Goal: Browse casually

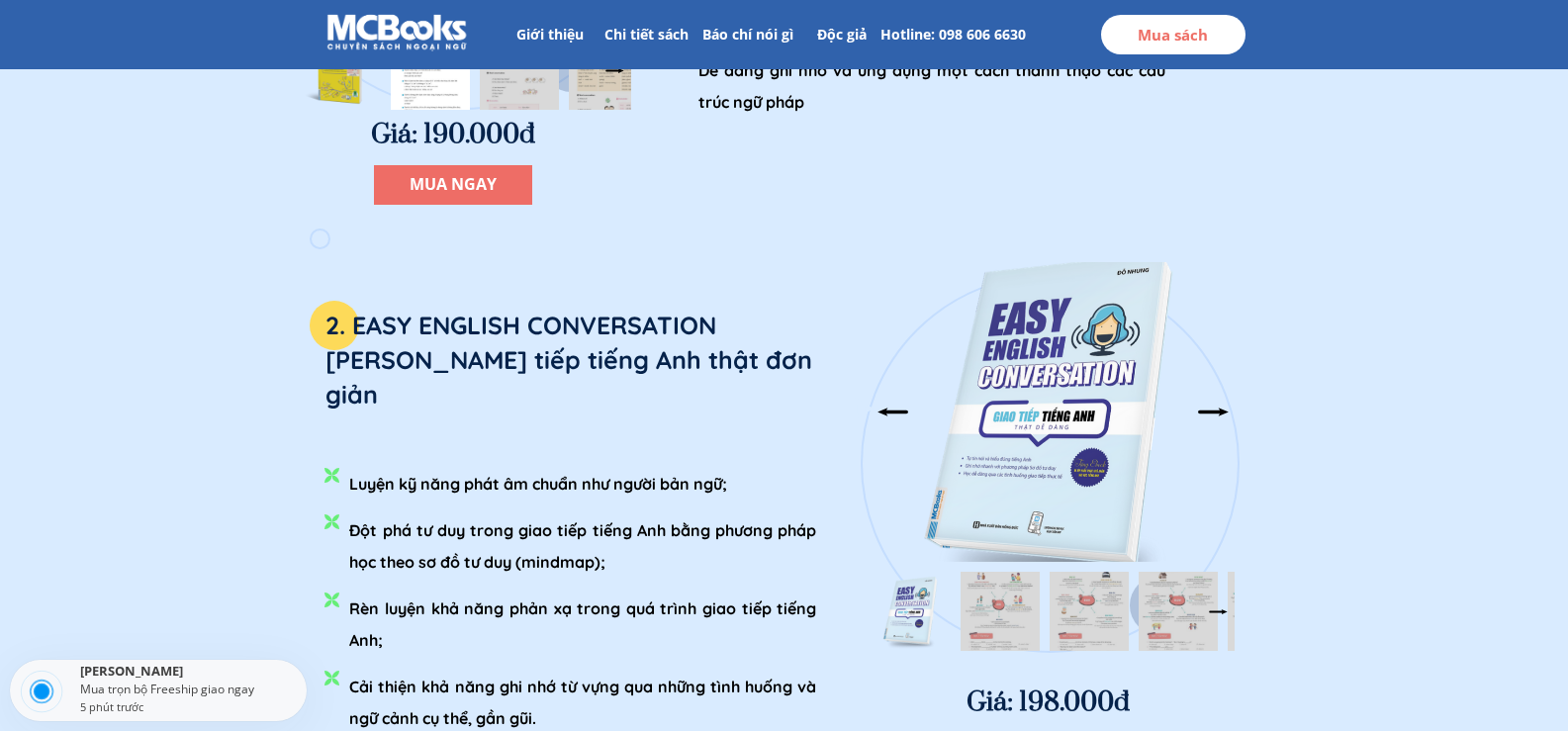
scroll to position [2970, 0]
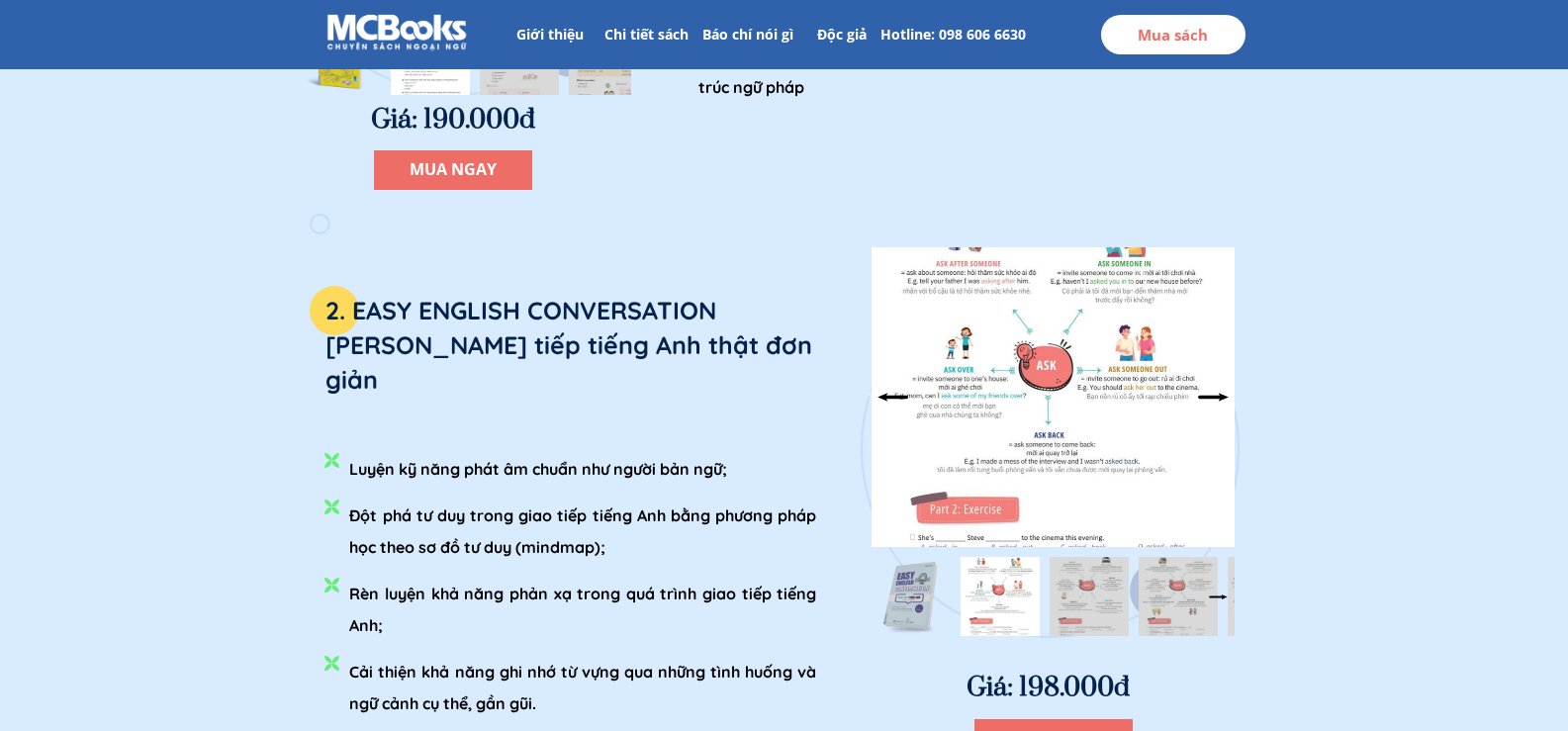
click at [886, 393] on div at bounding box center [892, 397] width 33 height 33
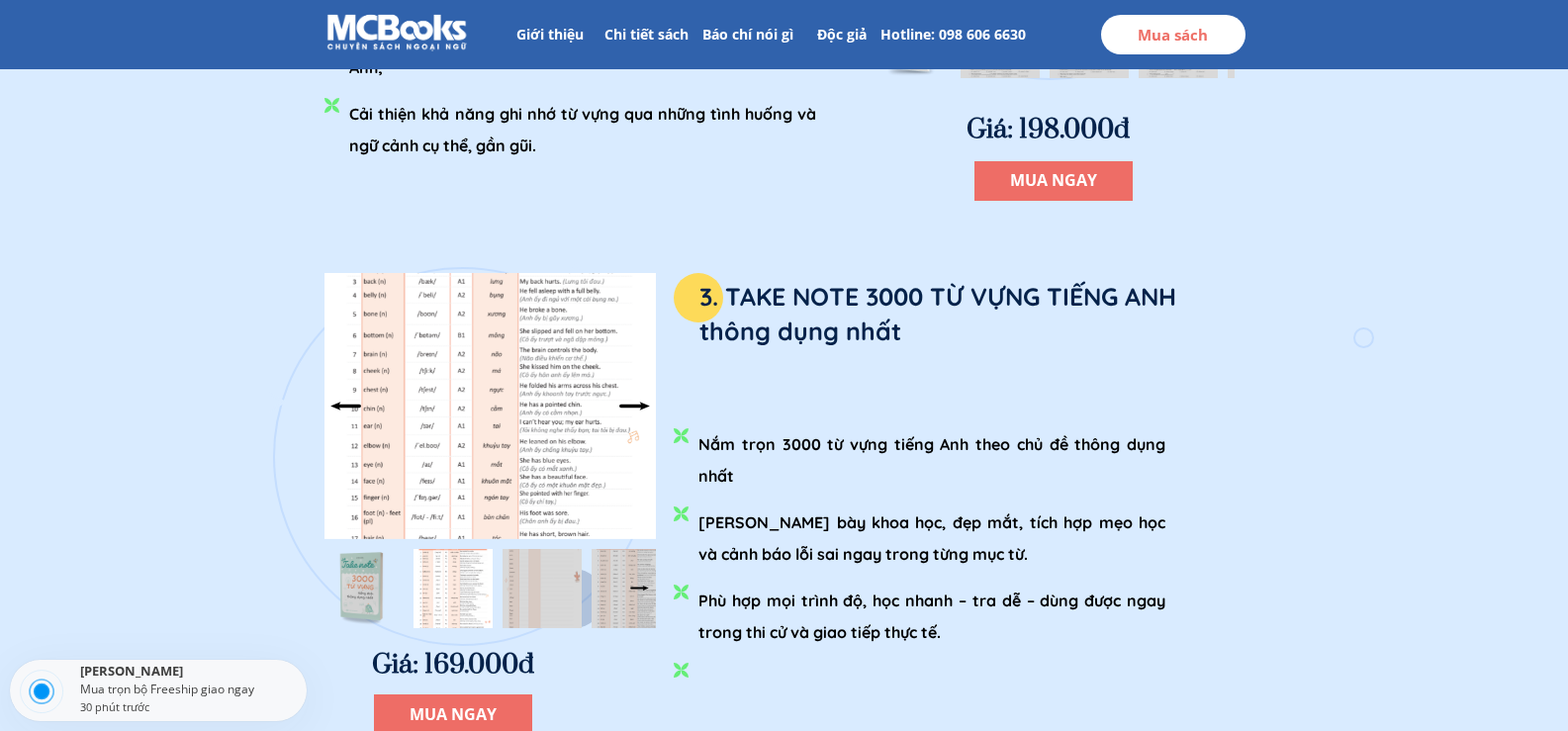
scroll to position [3563, 0]
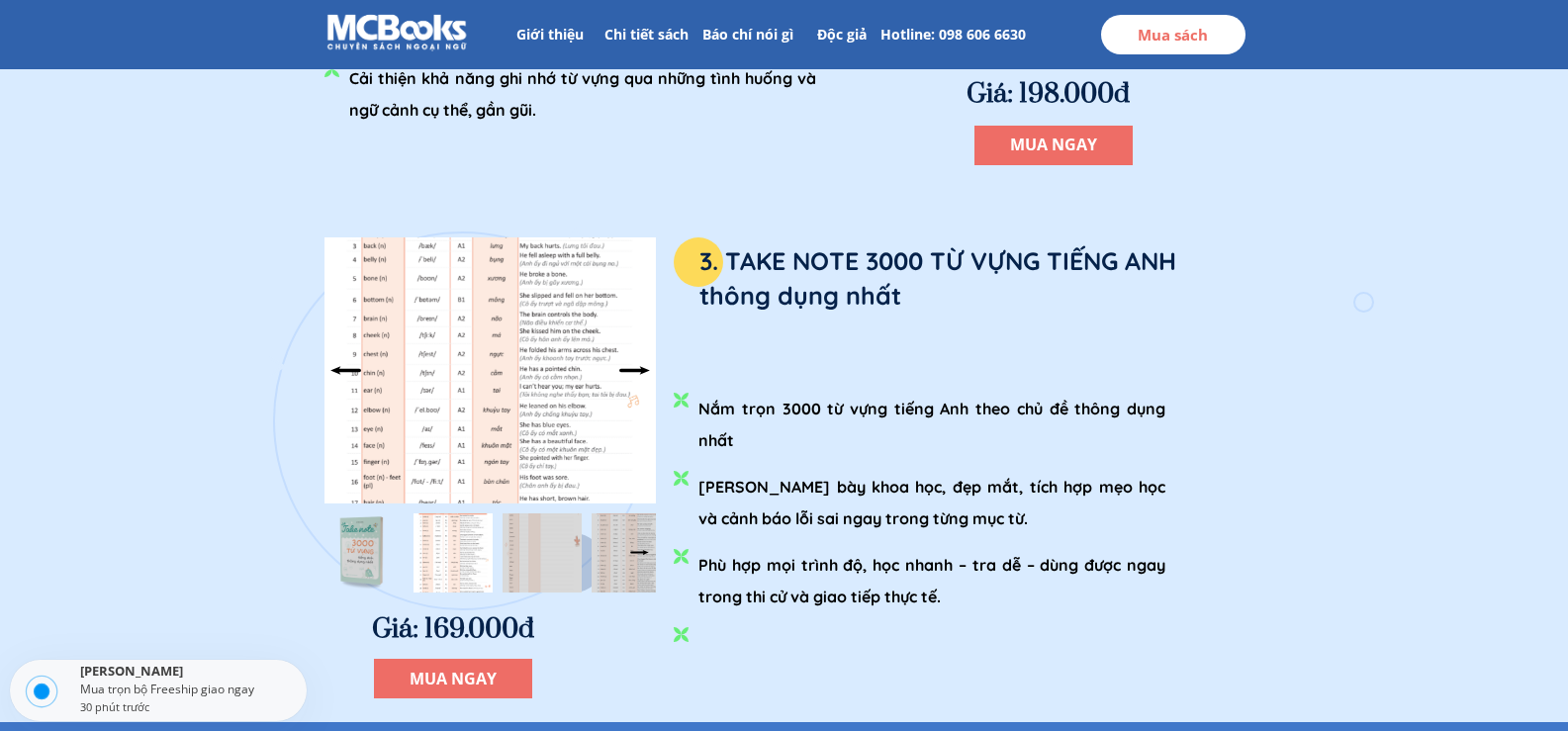
click at [340, 376] on div at bounding box center [346, 370] width 33 height 33
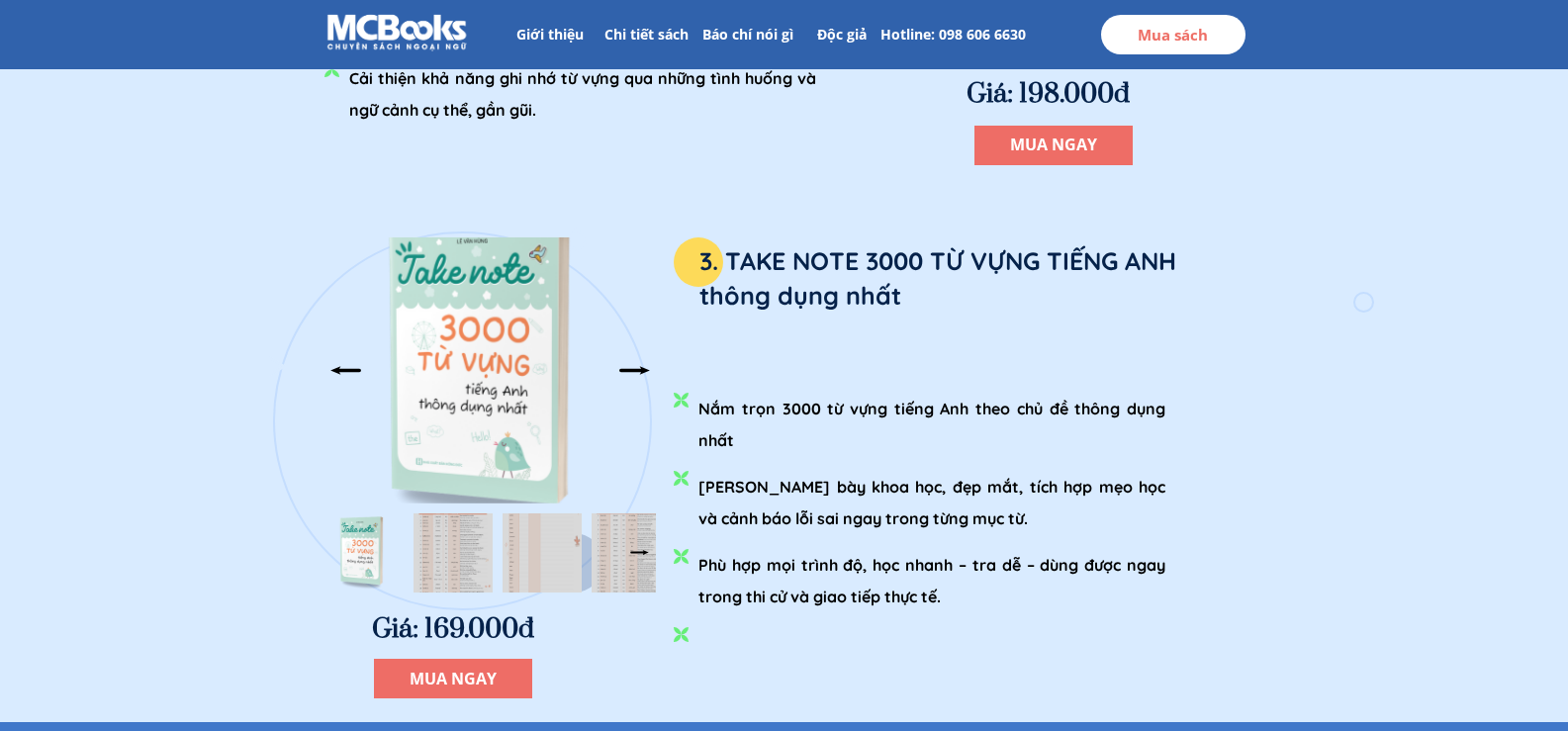
click at [634, 362] on div at bounding box center [634, 370] width 33 height 33
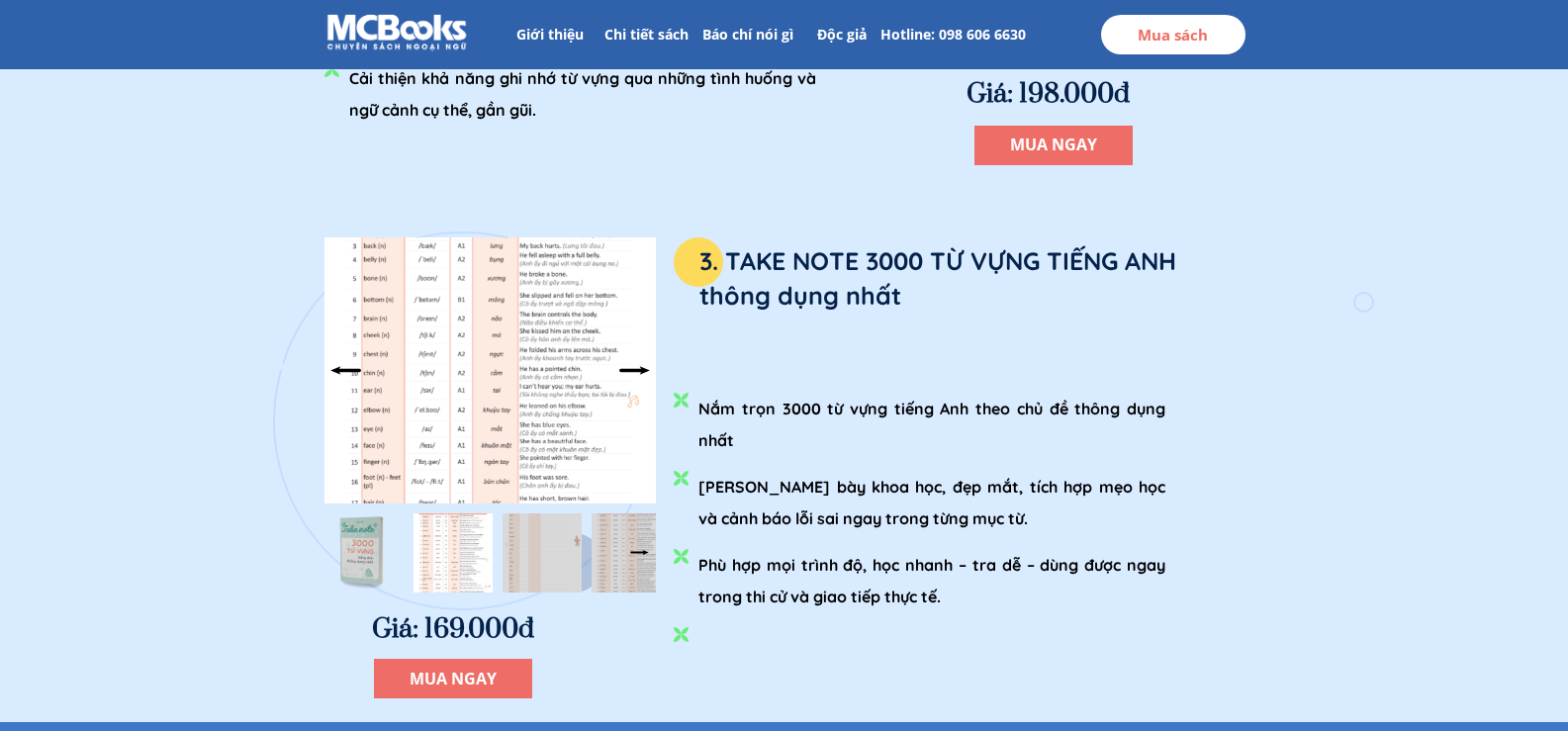
click at [634, 362] on div at bounding box center [634, 370] width 33 height 33
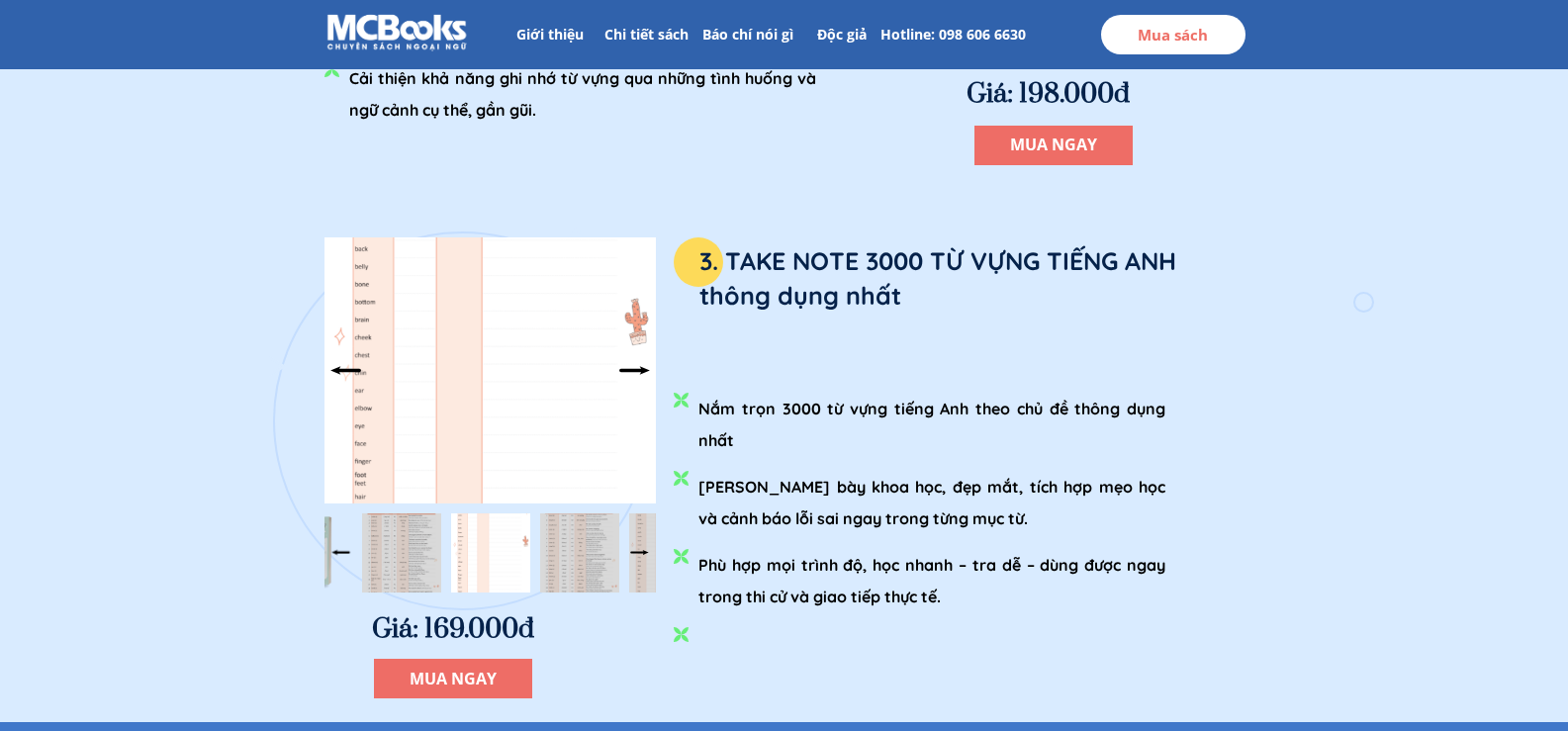
click at [634, 362] on div at bounding box center [634, 370] width 33 height 33
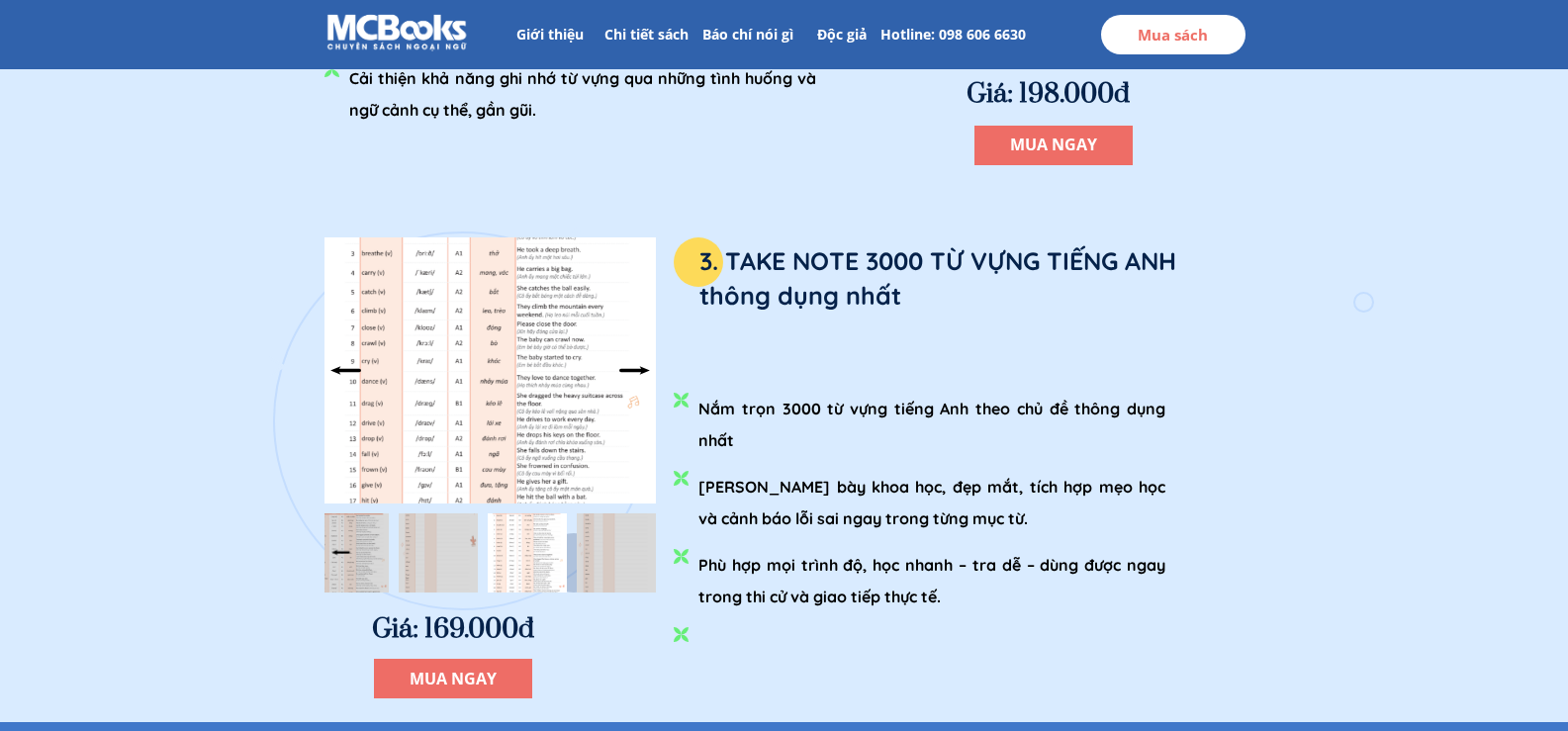
click at [634, 362] on div at bounding box center [634, 370] width 33 height 33
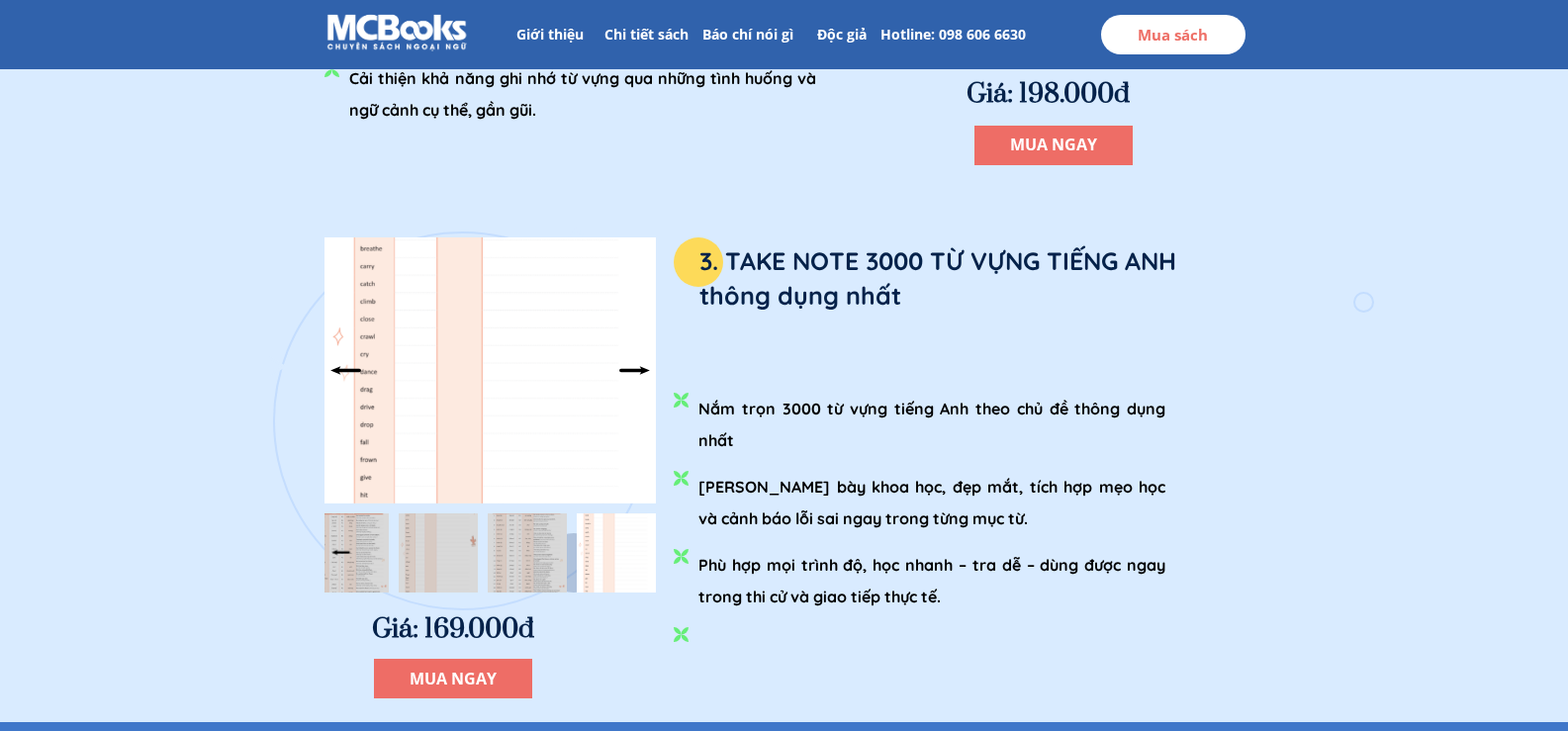
click at [634, 362] on div at bounding box center [634, 370] width 33 height 33
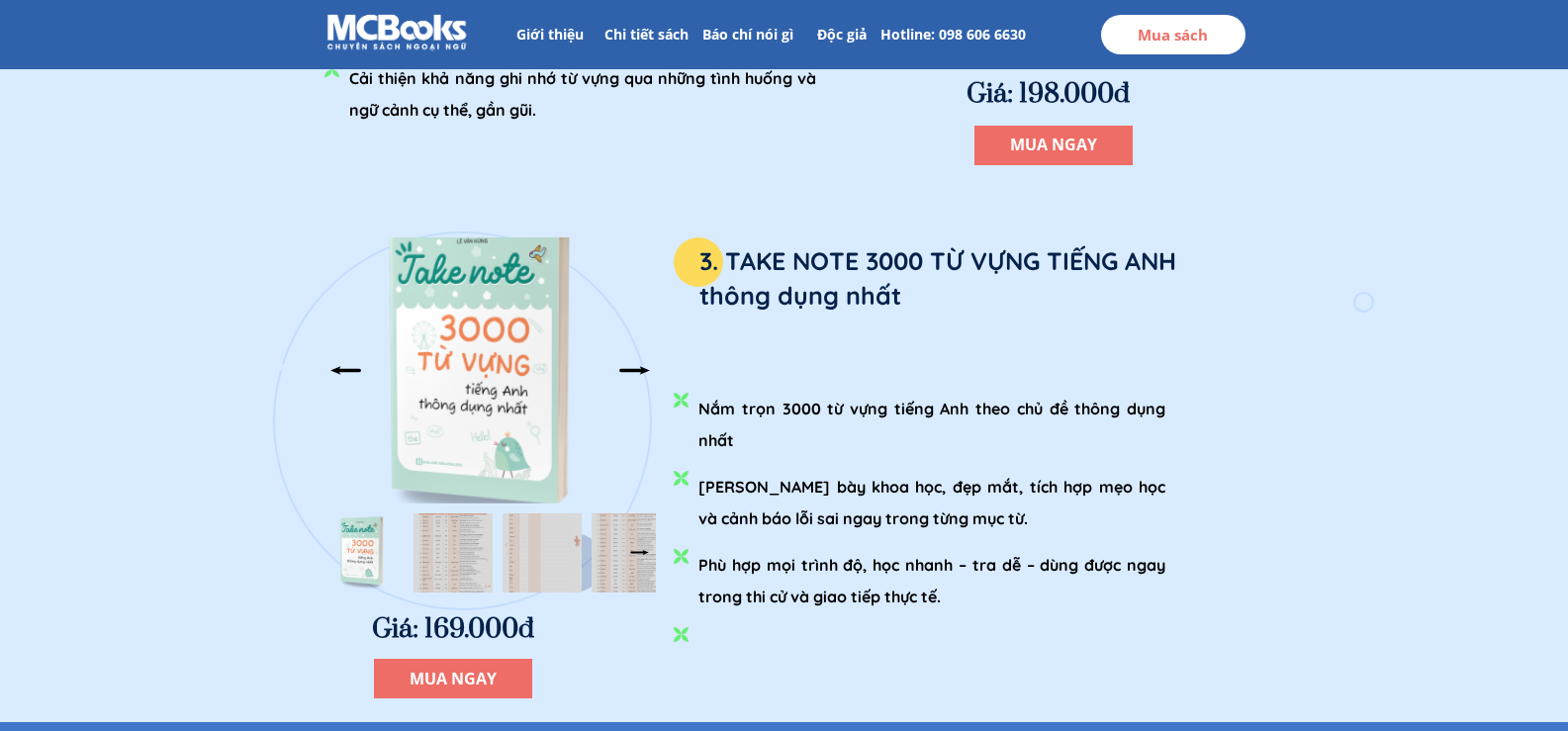
click at [634, 362] on div at bounding box center [634, 370] width 33 height 33
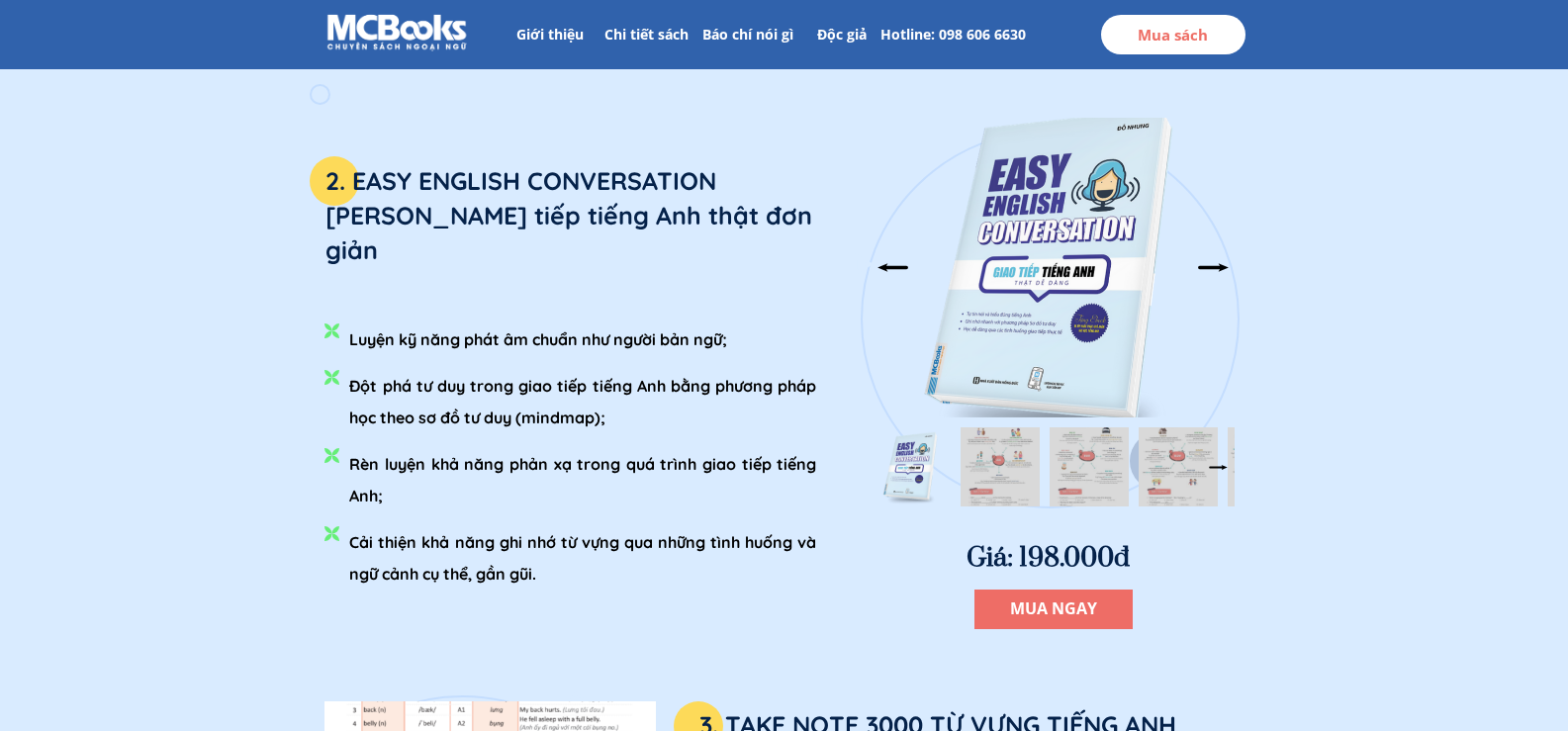
scroll to position [3069, 0]
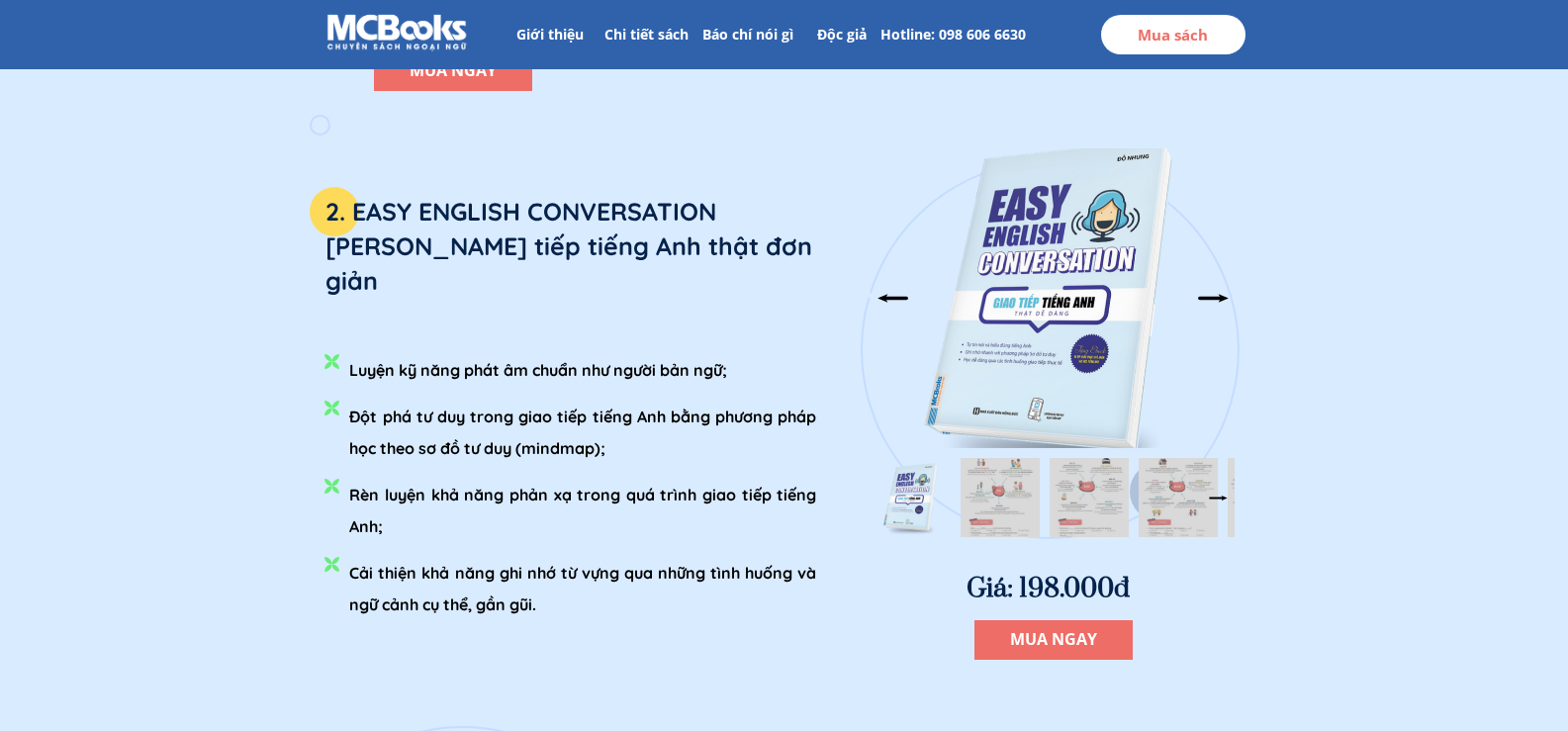
click at [1208, 299] on div at bounding box center [1213, 298] width 33 height 33
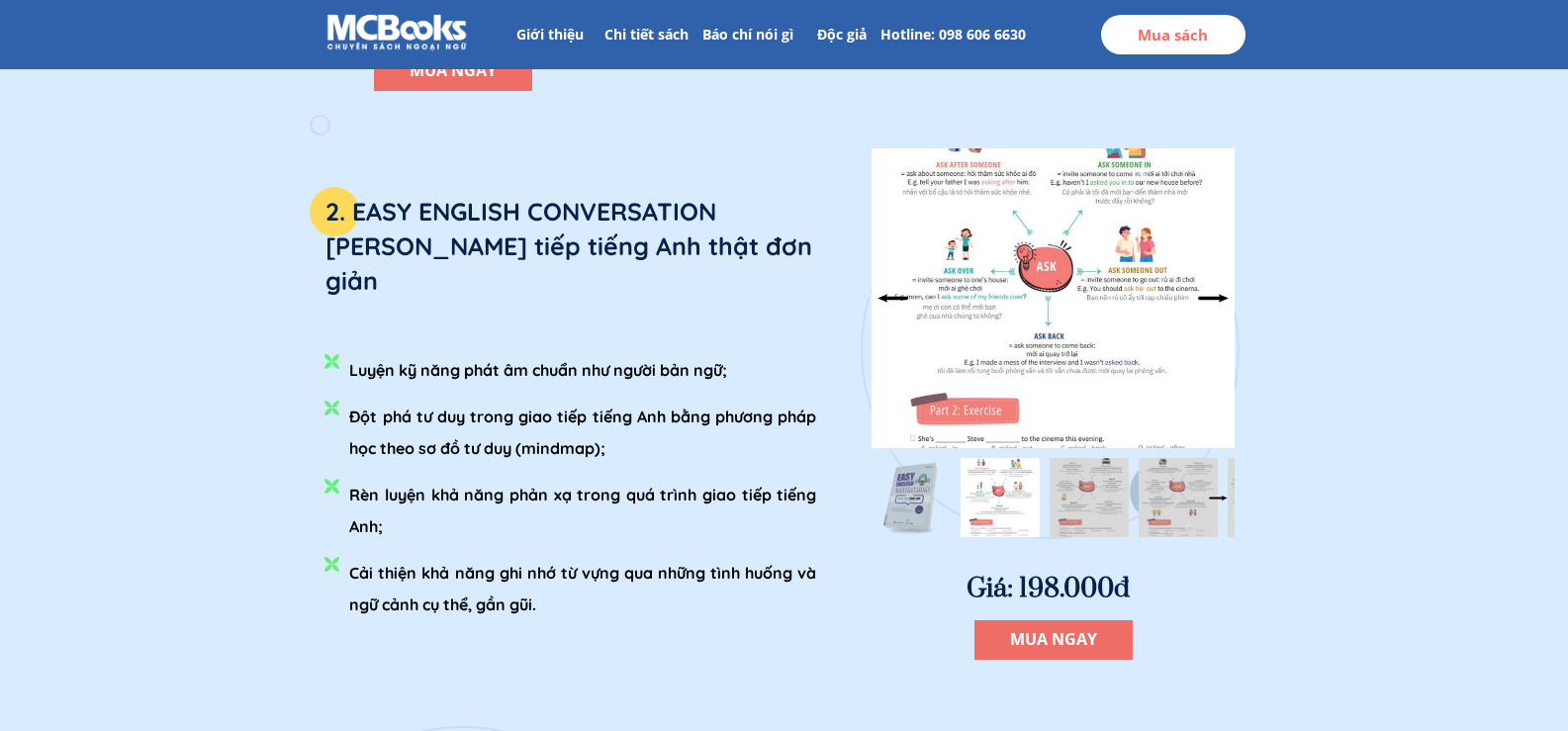
click at [1213, 283] on div at bounding box center [1213, 298] width 33 height 33
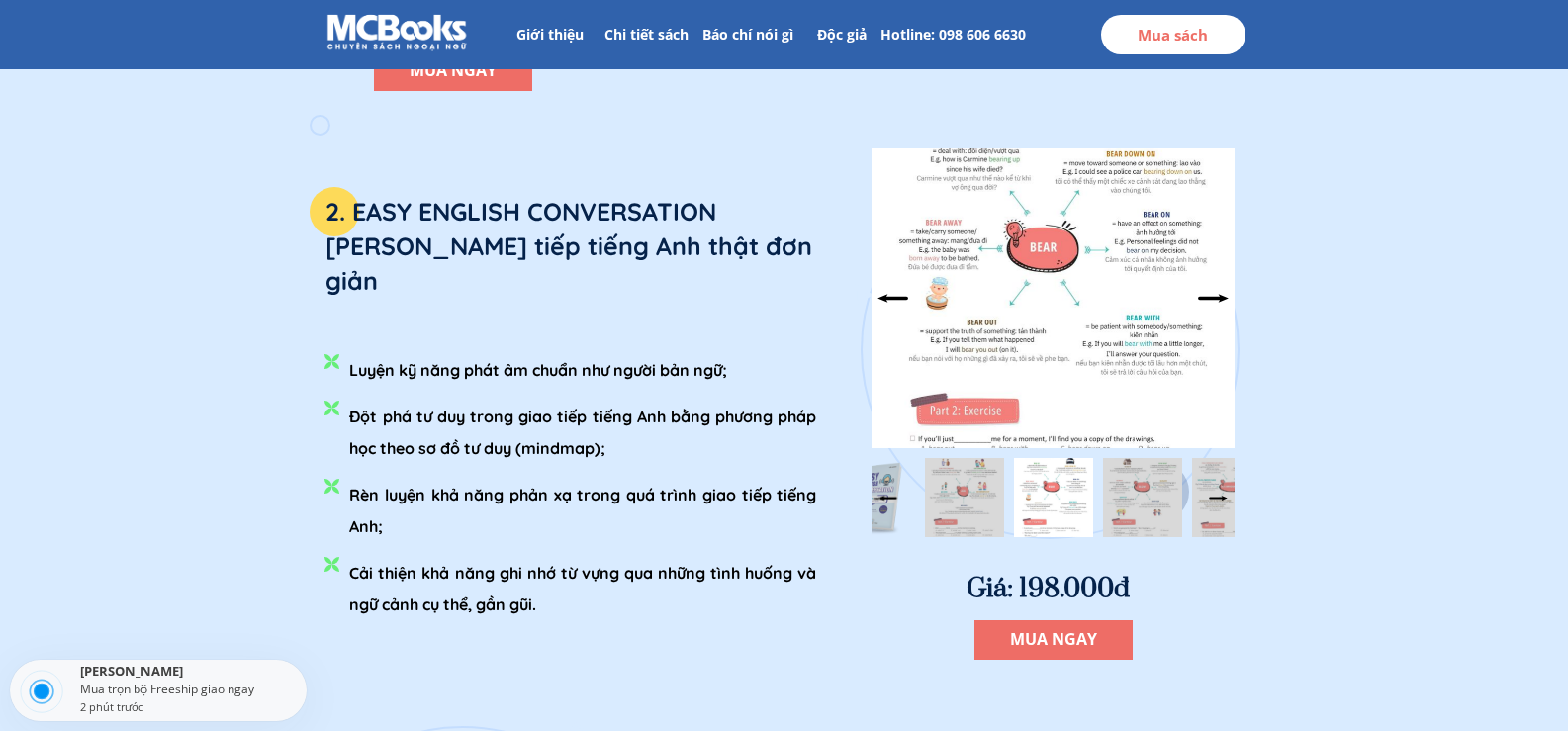
click at [1223, 297] on div at bounding box center [1213, 298] width 33 height 33
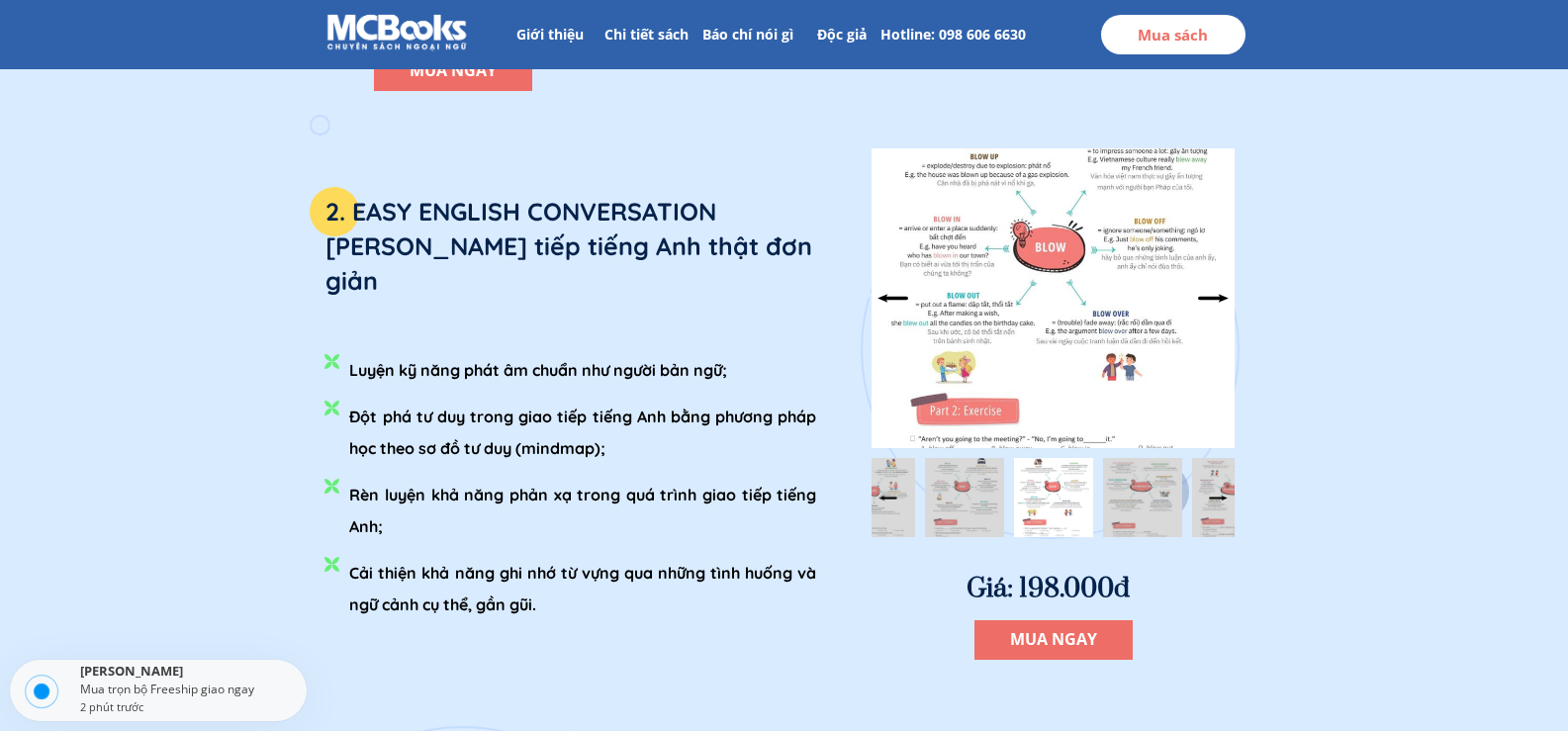
click at [1223, 297] on div at bounding box center [1213, 298] width 33 height 33
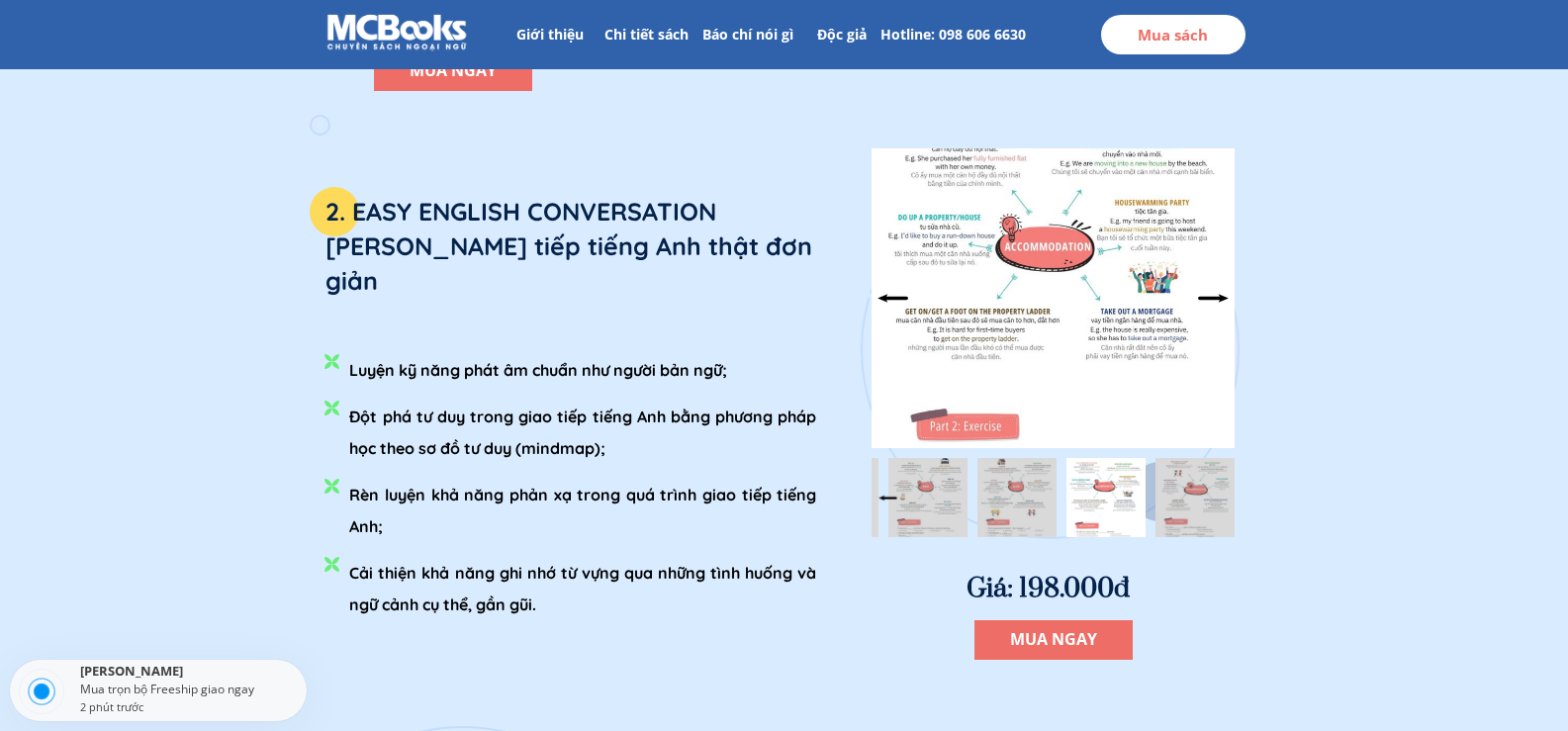
click at [1225, 297] on div at bounding box center [1213, 298] width 33 height 33
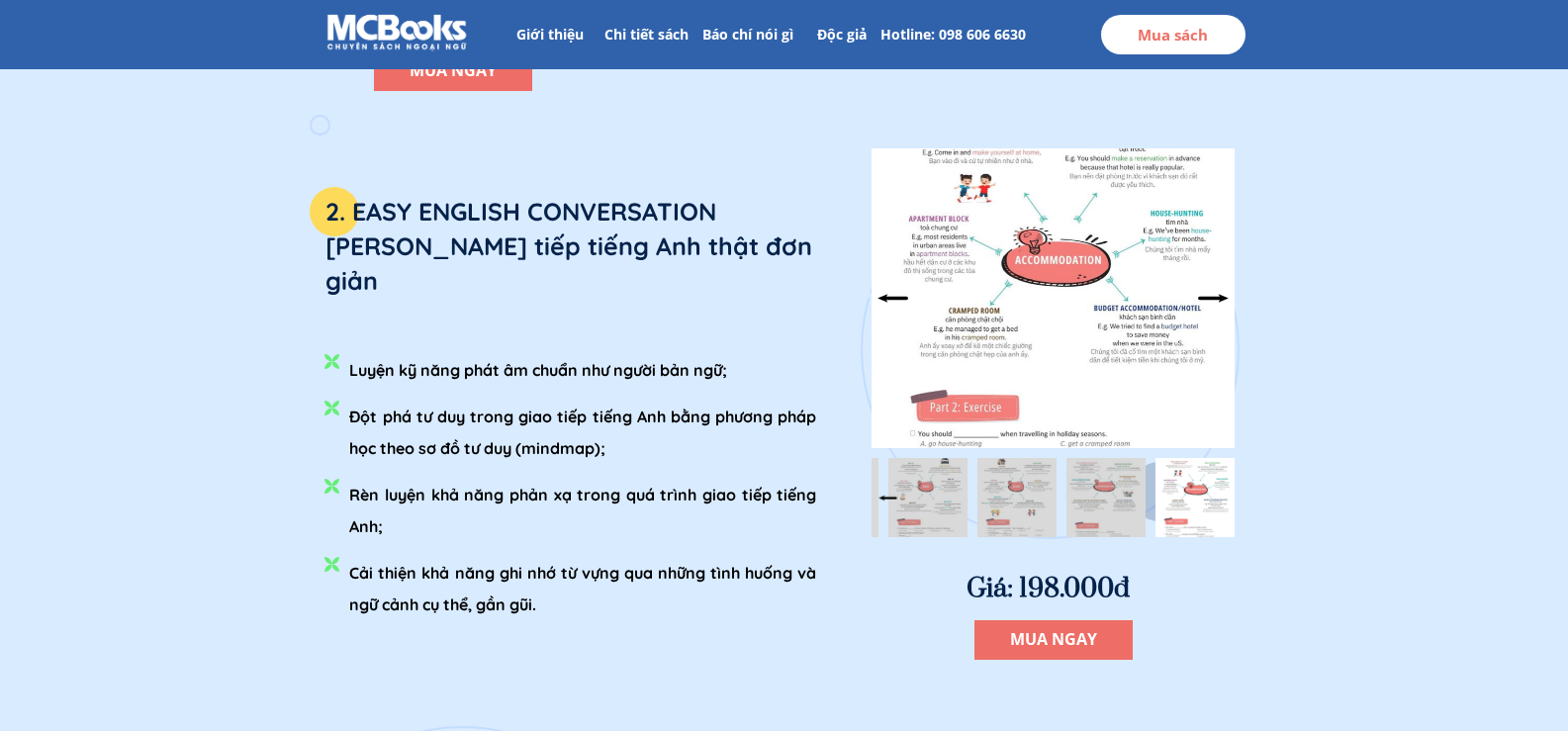
click at [1207, 299] on div at bounding box center [1213, 298] width 33 height 33
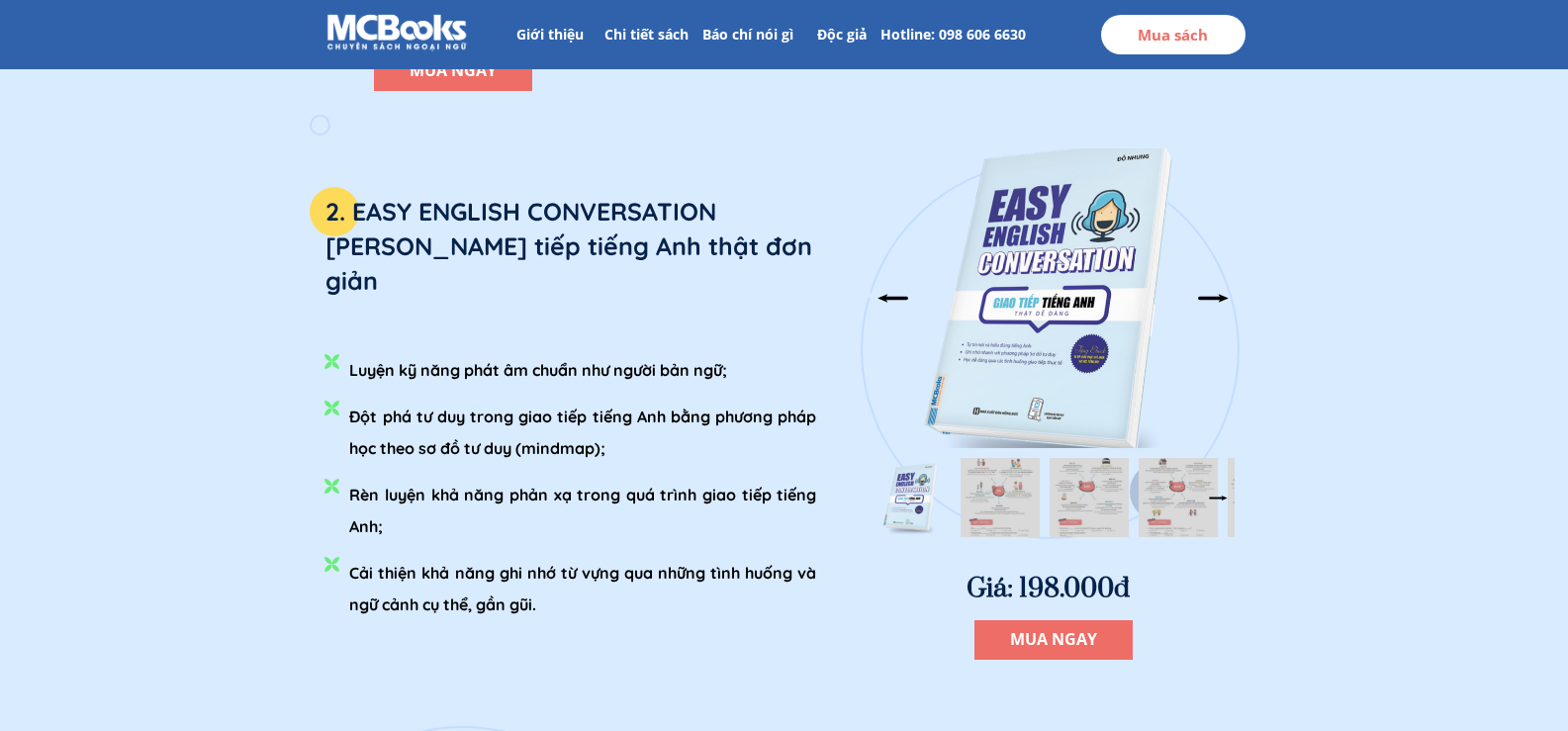
click at [1210, 294] on div at bounding box center [1213, 298] width 33 height 33
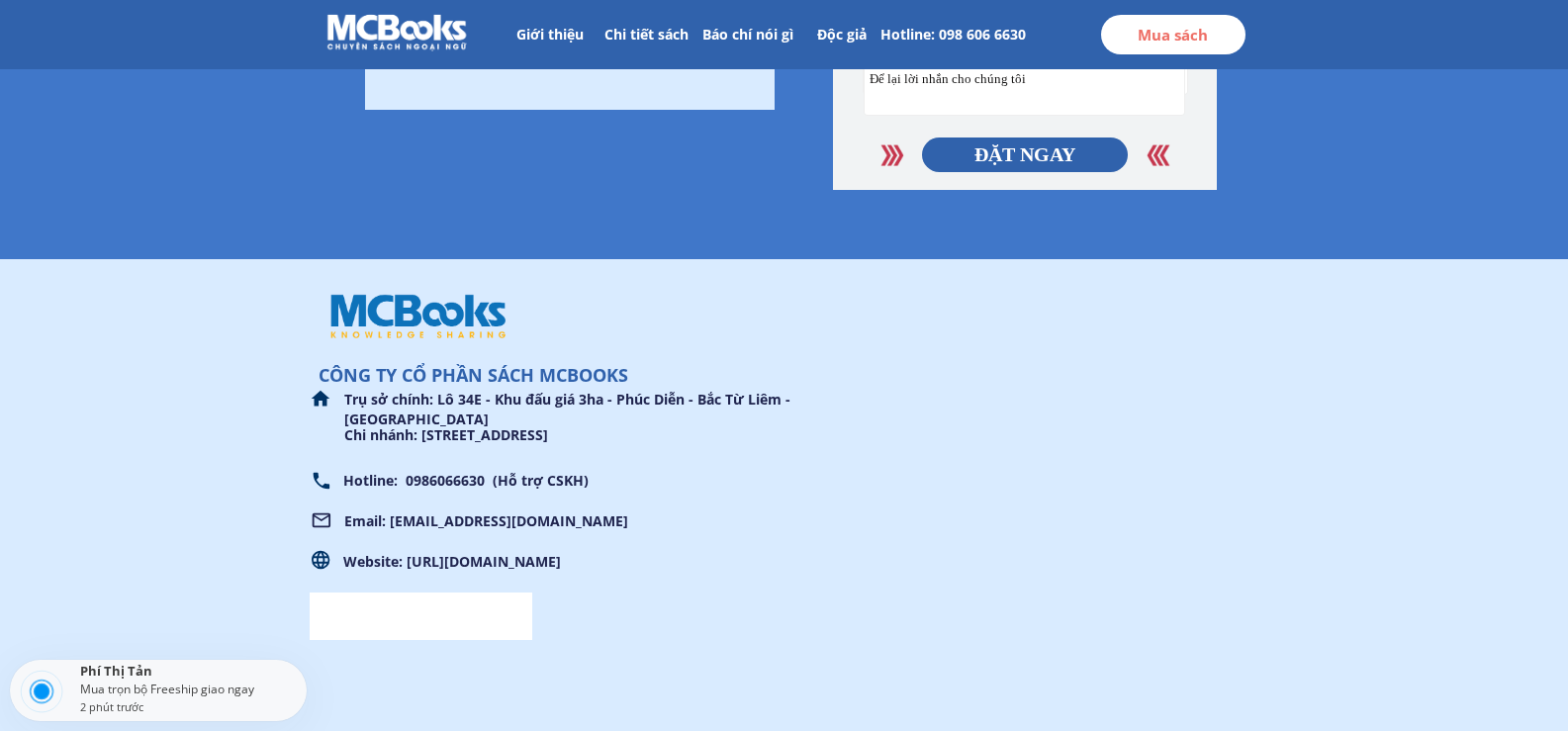
scroll to position [6830, 0]
